Goal: Information Seeking & Learning: Learn about a topic

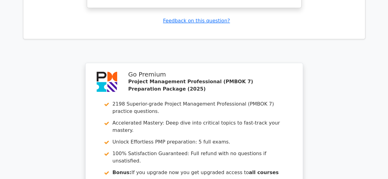
scroll to position [1580, 0]
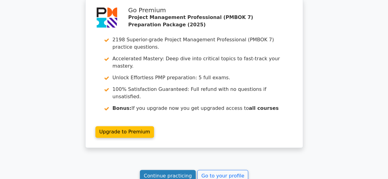
click at [171, 170] on link "Continue practicing" at bounding box center [168, 176] width 56 height 12
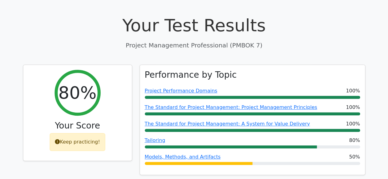
scroll to position [182, 0]
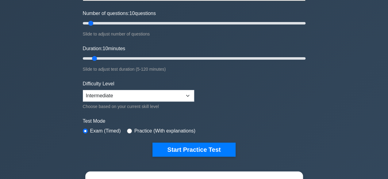
scroll to position [75, 0]
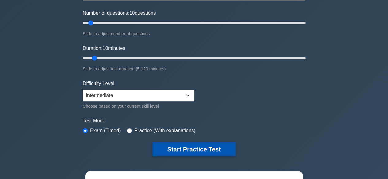
click at [185, 150] on button "Start Practice Test" at bounding box center [193, 150] width 83 height 14
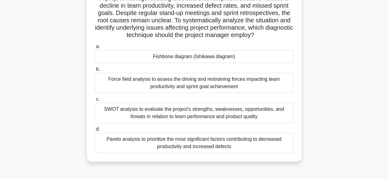
scroll to position [51, 0]
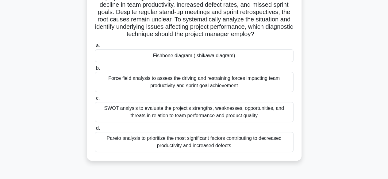
click at [187, 56] on div "Fishbone diagram (Ishikawa diagram)" at bounding box center [194, 55] width 199 height 13
click at [95, 48] on input "a. Fishbone diagram (Ishikawa diagram)" at bounding box center [95, 46] width 0 height 4
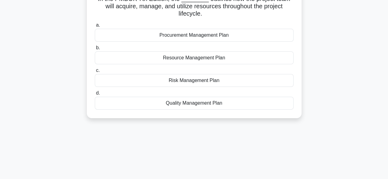
scroll to position [0, 0]
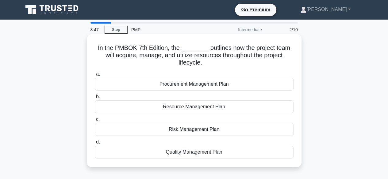
click at [193, 84] on div "Procurement Management Plan" at bounding box center [194, 84] width 199 height 13
click at [95, 76] on input "a. Procurement Management Plan" at bounding box center [95, 74] width 0 height 4
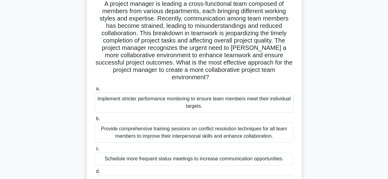
scroll to position [43, 0]
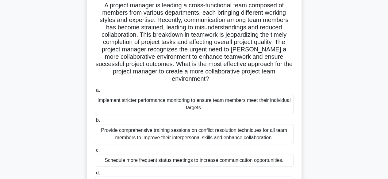
click at [195, 128] on div "Provide comprehensive training sessions on conflict resolution techniques for a…" at bounding box center [194, 134] width 199 height 20
click at [95, 123] on input "b. Provide comprehensive training sessions on conflict resolution techniques fo…" at bounding box center [95, 121] width 0 height 4
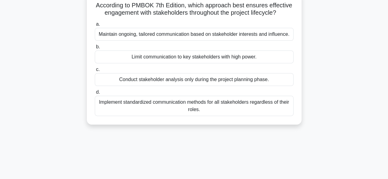
scroll to position [0, 0]
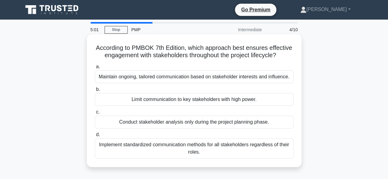
click at [159, 77] on div "Maintain ongoing, tailored communication based on stakeholder interests and inf…" at bounding box center [194, 77] width 199 height 13
click at [95, 69] on input "a. Maintain ongoing, tailored communication based on stakeholder interests and …" at bounding box center [95, 67] width 0 height 4
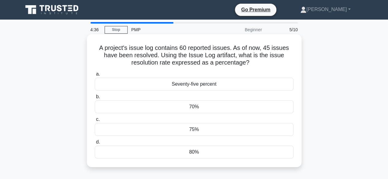
click at [197, 130] on div "75%" at bounding box center [194, 129] width 199 height 13
click at [95, 122] on input "c. 75%" at bounding box center [95, 120] width 0 height 4
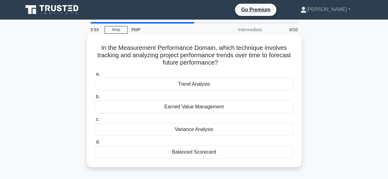
click at [180, 106] on div "Earned Value Management" at bounding box center [194, 107] width 199 height 13
click at [95, 99] on input "b. Earned Value Management" at bounding box center [95, 97] width 0 height 4
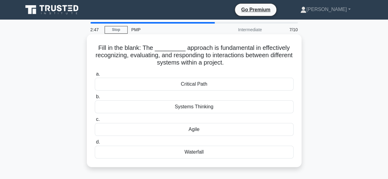
click at [189, 105] on div "Systems Thinking" at bounding box center [194, 107] width 199 height 13
click at [95, 99] on input "b. Systems Thinking" at bounding box center [95, 97] width 0 height 4
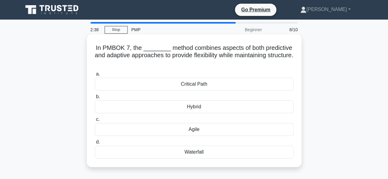
click at [190, 107] on div "Hybrid" at bounding box center [194, 107] width 199 height 13
click at [95, 99] on input "b. Hybrid" at bounding box center [95, 97] width 0 height 4
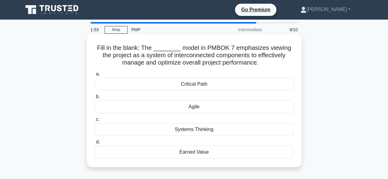
click at [196, 84] on div "Critical Path" at bounding box center [194, 84] width 199 height 13
click at [95, 76] on input "a. Critical Path" at bounding box center [95, 74] width 0 height 4
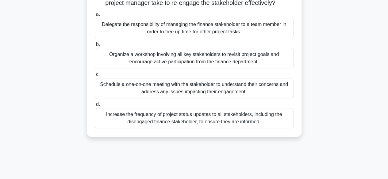
scroll to position [83, 0]
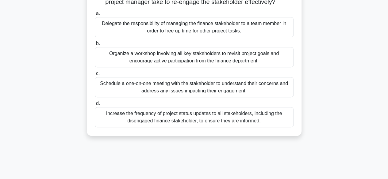
click at [197, 89] on div "Schedule a one-on-one meeting with the stakeholder to understand their concerns…" at bounding box center [194, 87] width 199 height 20
click at [95, 76] on input "c. Schedule a one-on-one meeting with the stakeholder to understand their conce…" at bounding box center [95, 74] width 0 height 4
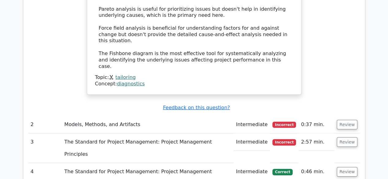
scroll to position [857, 0]
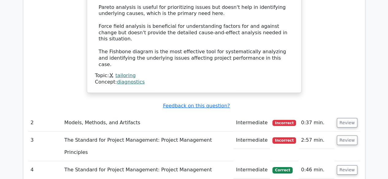
click at [156, 114] on td "Models, Methods, and Artifacts" at bounding box center [147, 122] width 171 height 17
click at [350, 118] on button "Review" at bounding box center [347, 123] width 21 height 10
click at [349, 118] on button "Review" at bounding box center [347, 123] width 21 height 10
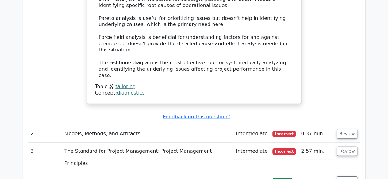
scroll to position [841, 0]
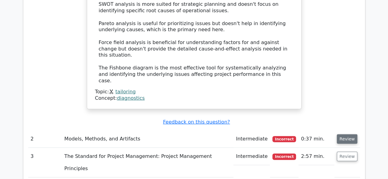
click at [345, 135] on button "Review" at bounding box center [347, 140] width 21 height 10
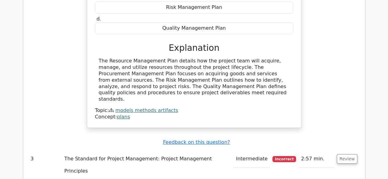
scroll to position [1073, 0]
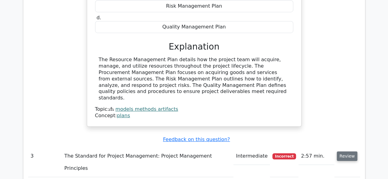
click at [342, 152] on button "Review" at bounding box center [347, 157] width 21 height 10
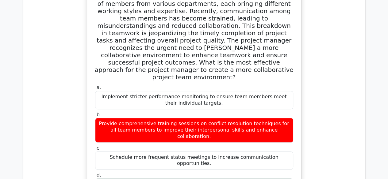
scroll to position [1261, 0]
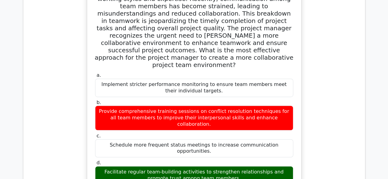
scroll to position [1280, 0]
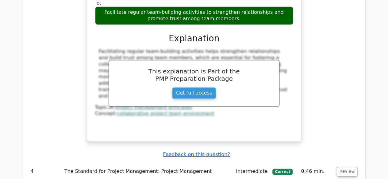
scroll to position [1461, 0]
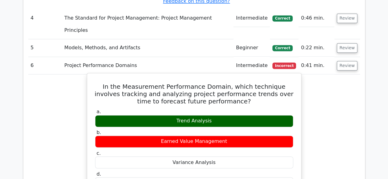
scroll to position [1596, 0]
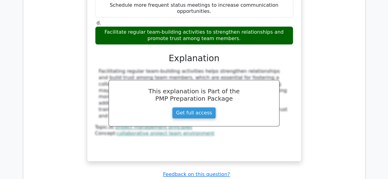
scroll to position [1422, 0]
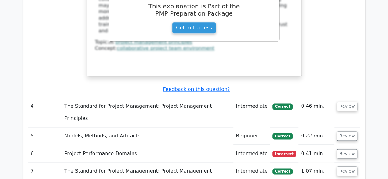
scroll to position [1501, 0]
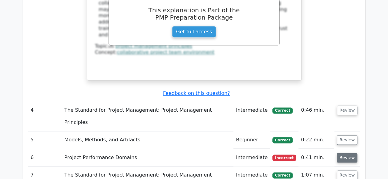
click at [348, 153] on button "Review" at bounding box center [347, 158] width 21 height 10
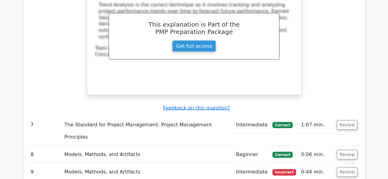
scroll to position [1807, 0]
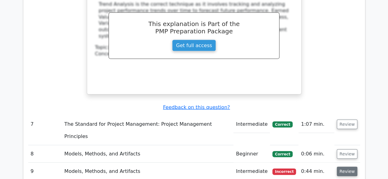
click at [345, 167] on button "Review" at bounding box center [347, 172] width 21 height 10
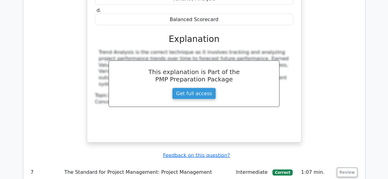
scroll to position [1758, 0]
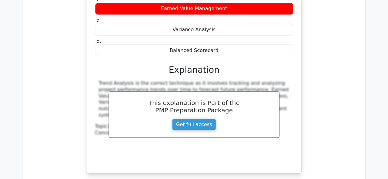
scroll to position [1728, 0]
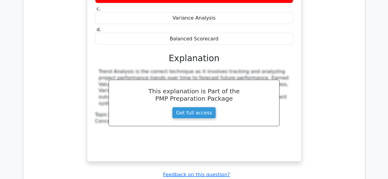
scroll to position [1745, 0]
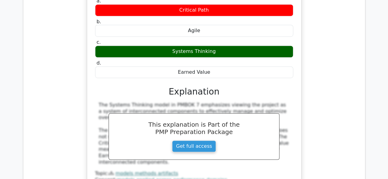
scroll to position [2484, 0]
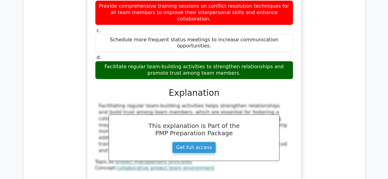
scroll to position [1385, 0]
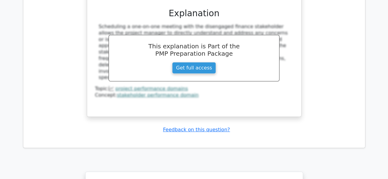
scroll to position [3494, 0]
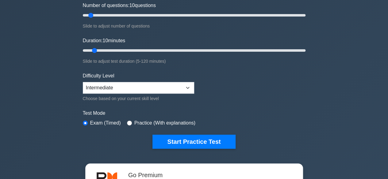
scroll to position [86, 0]
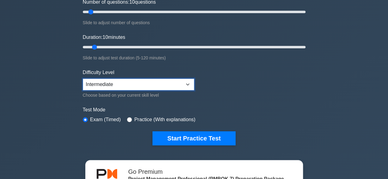
click at [159, 80] on select "Beginner Intermediate Expert" at bounding box center [138, 85] width 111 height 12
select select "expert"
click at [83, 79] on select "Beginner Intermediate Expert" at bounding box center [138, 85] width 111 height 12
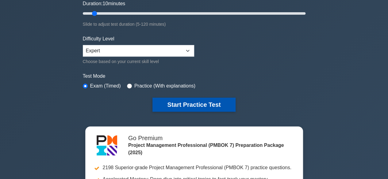
click at [207, 102] on button "Start Practice Test" at bounding box center [193, 105] width 83 height 14
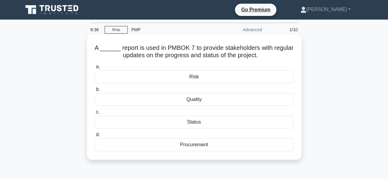
click at [193, 124] on div "Status" at bounding box center [194, 122] width 199 height 13
click at [95, 114] on input "c. Status" at bounding box center [95, 112] width 0 height 4
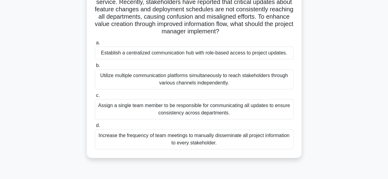
scroll to position [62, 0]
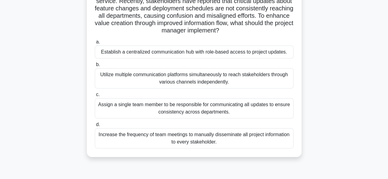
click at [207, 52] on div "Establish a centralized communication hub with role-based access to project upd…" at bounding box center [194, 52] width 199 height 13
click at [95, 44] on input "a. Establish a centralized communication hub with role-based access to project …" at bounding box center [95, 42] width 0 height 4
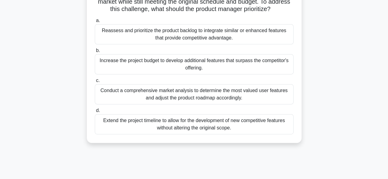
scroll to position [81, 0]
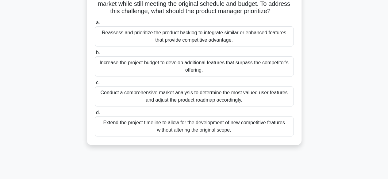
click at [223, 100] on div "Conduct a comprehensive market analysis to determine the most valued user featu…" at bounding box center [194, 96] width 199 height 20
click at [95, 85] on input "c. Conduct a comprehensive market analysis to determine the most valued user fe…" at bounding box center [95, 83] width 0 height 4
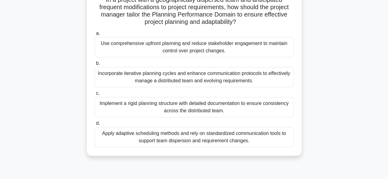
scroll to position [50, 0]
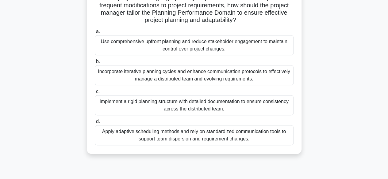
click at [213, 139] on div "Apply adaptive scheduling methods and rely on standardized communication tools …" at bounding box center [194, 135] width 199 height 20
click at [95, 124] on input "d. Apply adaptive scheduling methods and rely on standardized communication too…" at bounding box center [95, 122] width 0 height 4
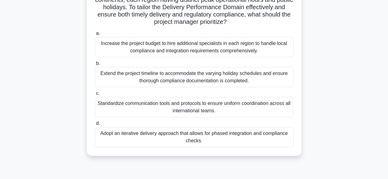
scroll to position [73, 0]
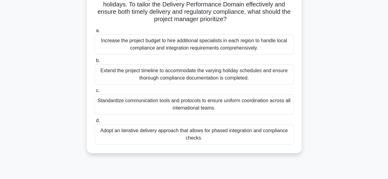
click at [188, 136] on div "Adopt an iterative delivery approach that allows for phased integration and com…" at bounding box center [194, 135] width 199 height 20
click at [95, 123] on input "d. Adopt an iterative delivery approach that allows for phased integration and …" at bounding box center [95, 121] width 0 height 4
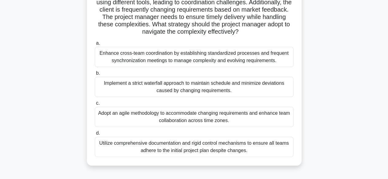
scroll to position [63, 0]
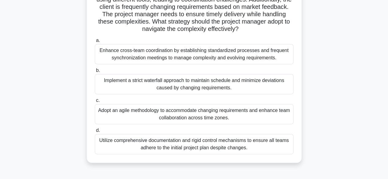
click at [199, 112] on div "Adopt an agile methodology to accommodate changing requirements and enhance tea…" at bounding box center [194, 114] width 199 height 20
click at [95, 103] on input "c. Adopt an agile methodology to accommodate changing requirements and enhance …" at bounding box center [95, 101] width 0 height 4
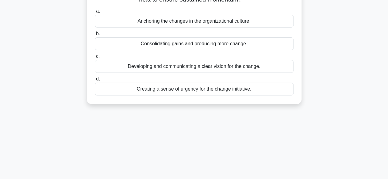
scroll to position [0, 0]
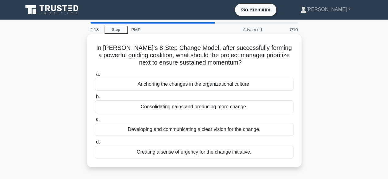
click at [199, 128] on div "Developing and communicating a clear vision for the change." at bounding box center [194, 129] width 199 height 13
click at [95, 122] on input "c. Developing and communicating a clear vision for the change." at bounding box center [95, 120] width 0 height 4
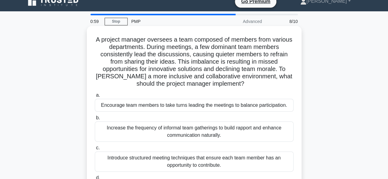
scroll to position [8, 0]
click at [200, 161] on div "Introduce structured meeting techniques that ensure each team member has an opp…" at bounding box center [194, 162] width 199 height 20
click at [95, 151] on input "c. Introduce structured meeting techniques that ensure each team member has an …" at bounding box center [95, 149] width 0 height 4
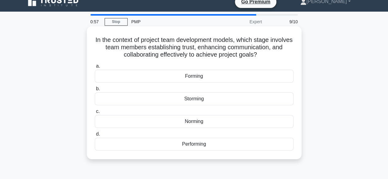
scroll to position [0, 0]
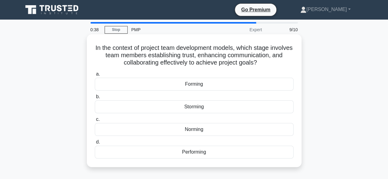
click at [195, 129] on div "Norming" at bounding box center [194, 129] width 199 height 13
click at [95, 122] on input "c. Norming" at bounding box center [95, 120] width 0 height 4
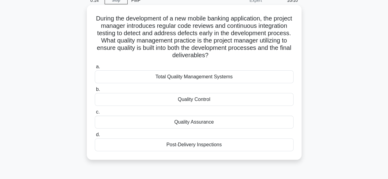
scroll to position [30, 0]
click at [188, 101] on div "Quality Control" at bounding box center [194, 99] width 199 height 13
click at [95, 91] on input "b. Quality Control" at bounding box center [95, 89] width 0 height 4
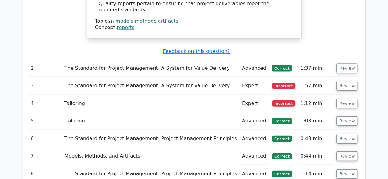
scroll to position [653, 0]
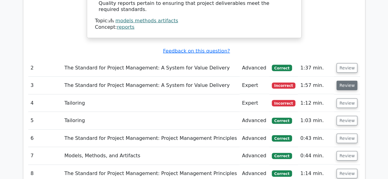
click at [347, 81] on button "Review" at bounding box center [346, 86] width 21 height 10
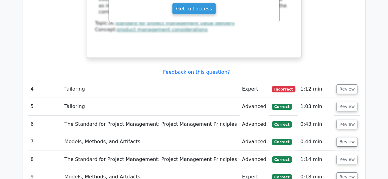
scroll to position [984, 0]
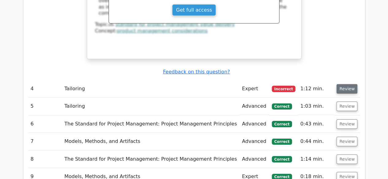
click at [351, 84] on button "Review" at bounding box center [346, 89] width 21 height 10
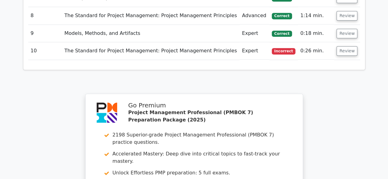
scroll to position [1417, 0]
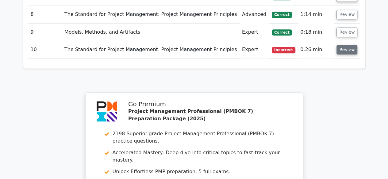
click at [346, 45] on button "Review" at bounding box center [346, 50] width 21 height 10
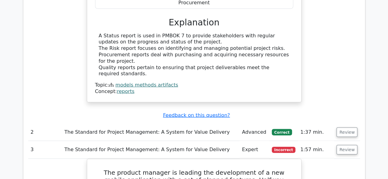
scroll to position [590, 0]
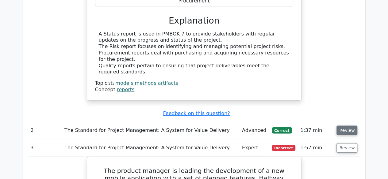
click at [350, 126] on button "Review" at bounding box center [346, 131] width 21 height 10
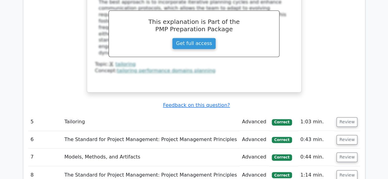
scroll to position [1571, 0]
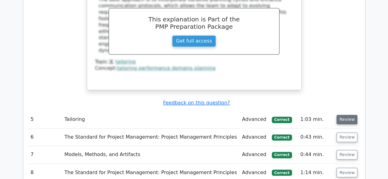
click at [344, 115] on button "Review" at bounding box center [346, 120] width 21 height 10
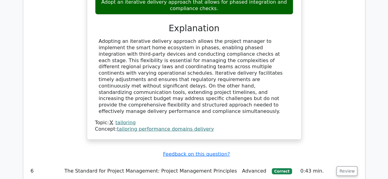
scroll to position [1869, 0]
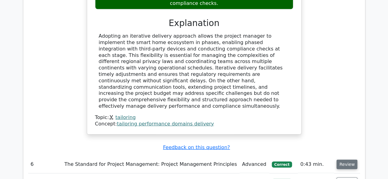
click at [339, 160] on button "Review" at bounding box center [346, 165] width 21 height 10
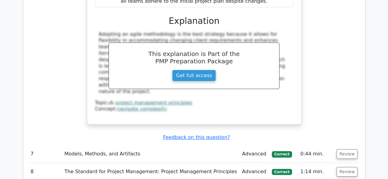
scroll to position [2221, 0]
click at [347, 149] on button "Review" at bounding box center [346, 154] width 21 height 10
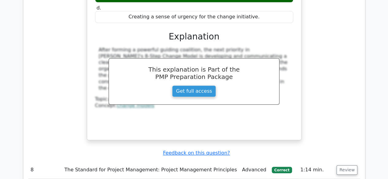
scroll to position [2481, 0]
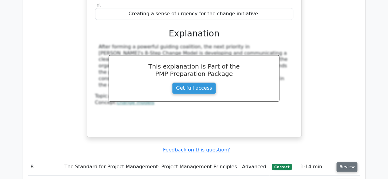
click at [347, 163] on button "Review" at bounding box center [346, 168] width 21 height 10
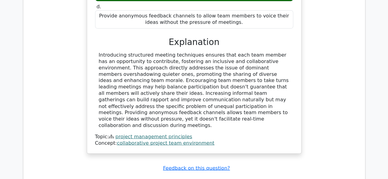
scroll to position [2817, 0]
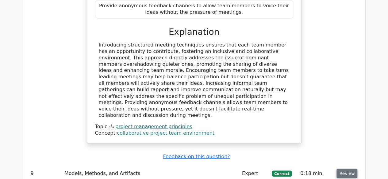
click at [340, 169] on button "Review" at bounding box center [346, 174] width 21 height 10
click at [344, 169] on button "Review" at bounding box center [346, 174] width 21 height 10
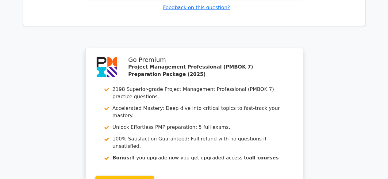
scroll to position [3555, 0]
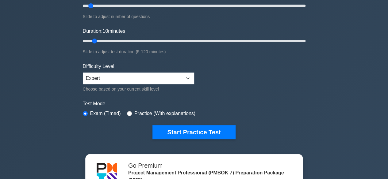
scroll to position [92, 0]
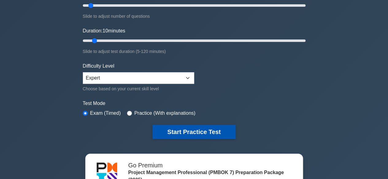
click at [185, 133] on button "Start Practice Test" at bounding box center [193, 132] width 83 height 14
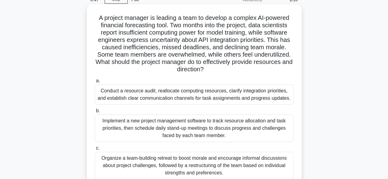
scroll to position [5, 0]
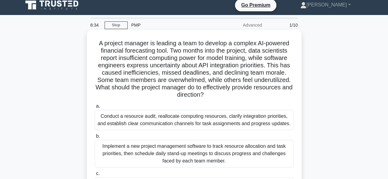
click at [207, 121] on div "Conduct a resource audit, reallocate computing resources, clarify integration p…" at bounding box center [194, 120] width 199 height 20
click at [95, 109] on input "a. Conduct a resource audit, reallocate computing resources, clarify integratio…" at bounding box center [95, 107] width 0 height 4
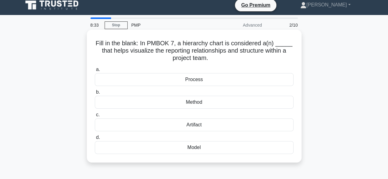
scroll to position [0, 0]
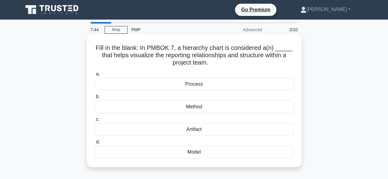
click at [194, 129] on div "Artifact" at bounding box center [194, 129] width 199 height 13
click at [95, 122] on input "c. Artifact" at bounding box center [95, 120] width 0 height 4
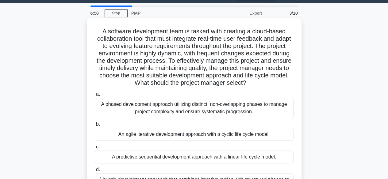
scroll to position [16, 0]
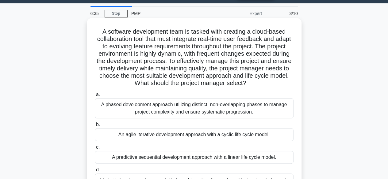
click at [153, 132] on div "An agile iterative development approach with a cyclic life cycle model." at bounding box center [194, 135] width 199 height 13
click at [95, 127] on input "b. An agile iterative development approach with a cyclic life cycle model." at bounding box center [95, 125] width 0 height 4
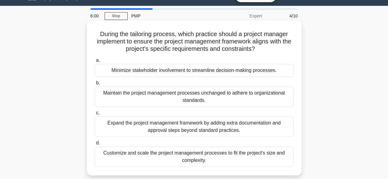
scroll to position [15, 0]
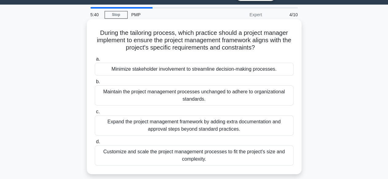
click at [196, 154] on div "Customize and scale the project management processes to fit the project's size …" at bounding box center [194, 156] width 199 height 20
click at [95, 144] on input "d. Customize and scale the project management processes to fit the project's si…" at bounding box center [95, 142] width 0 height 4
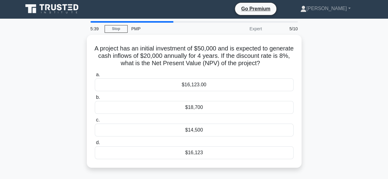
scroll to position [0, 0]
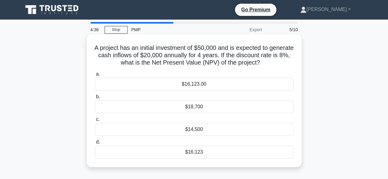
click at [202, 152] on div "$16,123" at bounding box center [194, 152] width 199 height 13
click at [95, 144] on input "d. $16,123" at bounding box center [95, 142] width 0 height 4
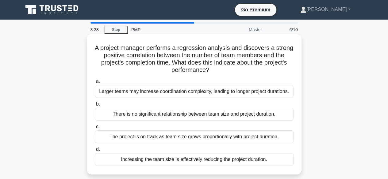
click at [200, 159] on div "Increasing the team size is effectively reducing the project duration." at bounding box center [194, 159] width 199 height 13
click at [95, 152] on input "d. Increasing the team size is effectively reducing the project duration." at bounding box center [95, 150] width 0 height 4
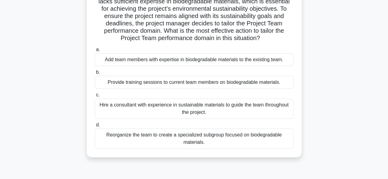
scroll to position [69, 0]
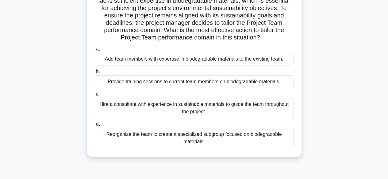
click at [234, 83] on div "Provide training sessions to current team members on biodegradable materials." at bounding box center [194, 81] width 199 height 13
click at [95, 74] on input "b. Provide training sessions to current team members on biodegradable materials." at bounding box center [95, 72] width 0 height 4
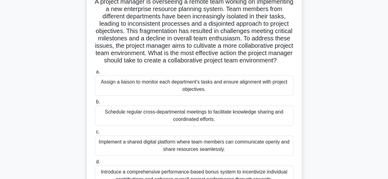
scroll to position [46, 0]
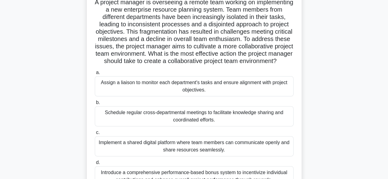
click at [202, 124] on div "Schedule regular cross-departmental meetings to facilitate knowledge sharing an…" at bounding box center [194, 116] width 199 height 20
click at [95, 105] on input "b. Schedule regular cross-departmental meetings to facilitate knowledge sharing…" at bounding box center [95, 103] width 0 height 4
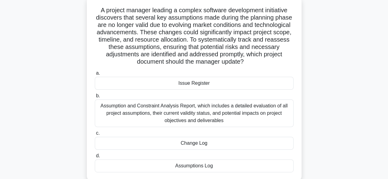
scroll to position [39, 0]
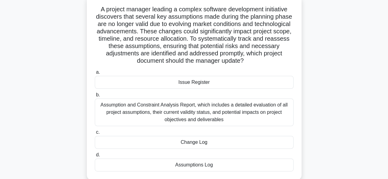
click at [198, 82] on div "Issue Register" at bounding box center [194, 82] width 199 height 13
click at [95, 75] on input "a. Issue Register" at bounding box center [95, 73] width 0 height 4
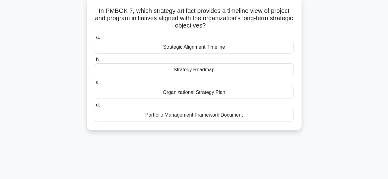
scroll to position [0, 0]
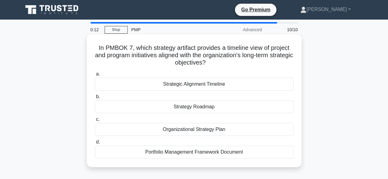
click at [193, 85] on div "Strategic Alignment Timeline" at bounding box center [194, 84] width 199 height 13
click at [95, 76] on input "a. Strategic Alignment Timeline" at bounding box center [95, 74] width 0 height 4
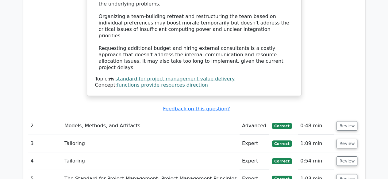
scroll to position [882, 0]
click at [347, 121] on button "Review" at bounding box center [346, 126] width 21 height 10
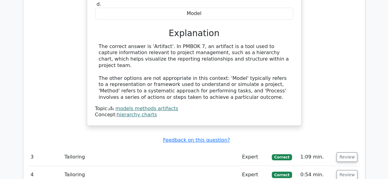
scroll to position [1114, 0]
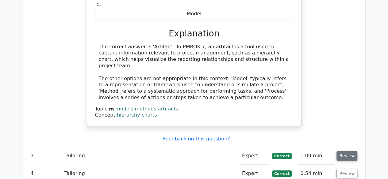
click at [349, 152] on button "Review" at bounding box center [346, 157] width 21 height 10
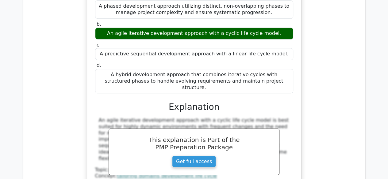
scroll to position [1373, 0]
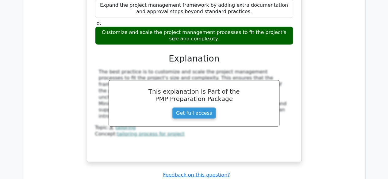
scroll to position [1720, 0]
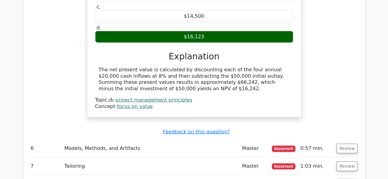
scroll to position [2003, 0]
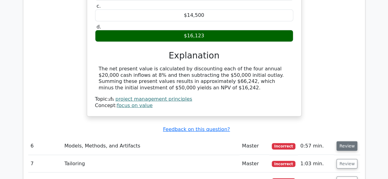
click at [345, 142] on button "Review" at bounding box center [346, 147] width 21 height 10
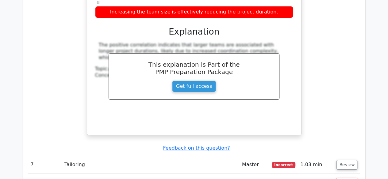
scroll to position [2279, 0]
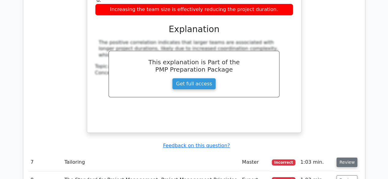
click at [345, 158] on button "Review" at bounding box center [346, 163] width 21 height 10
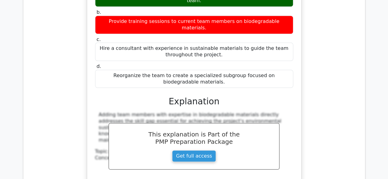
scroll to position [2556, 0]
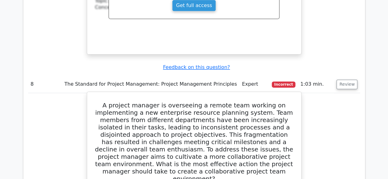
scroll to position [2707, 0]
